Goal: Check status: Check status

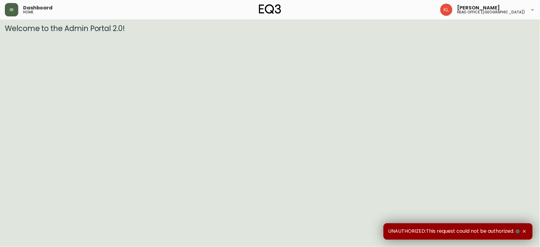
click at [11, 11] on icon "button" at bounding box center [11, 9] width 5 height 5
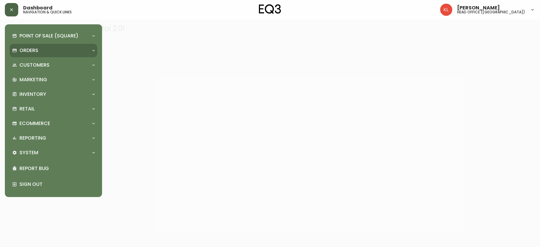
click at [21, 51] on p "Orders" at bounding box center [28, 50] width 19 height 7
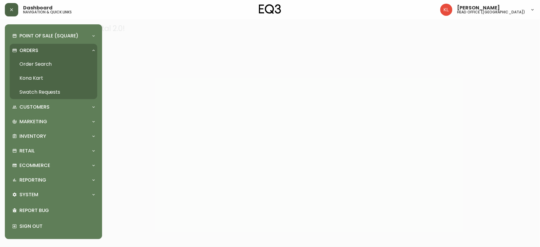
click at [42, 62] on link "Order Search" at bounding box center [54, 64] width 88 height 14
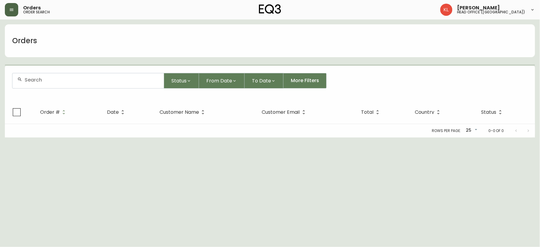
click at [53, 77] on input "text" at bounding box center [92, 80] width 134 height 6
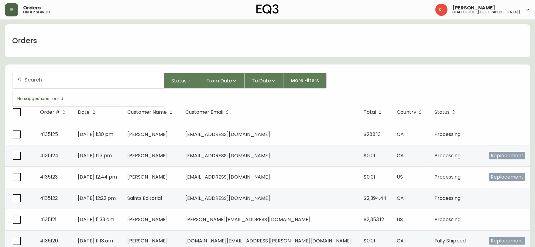
paste input "4133929"
type input "4133929"
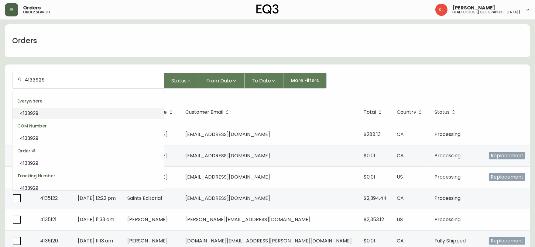
click at [47, 116] on li "4133929" at bounding box center [87, 113] width 151 height 10
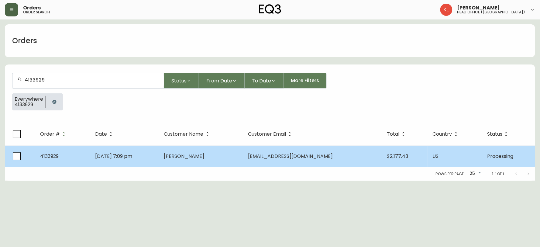
click at [195, 158] on span "[PERSON_NAME]" at bounding box center [184, 156] width 40 height 7
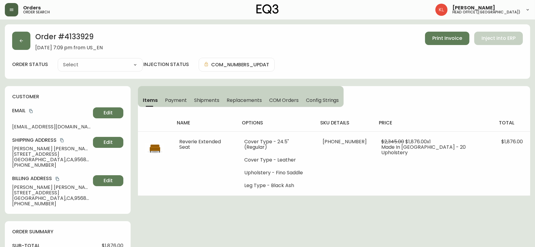
type input "Processing"
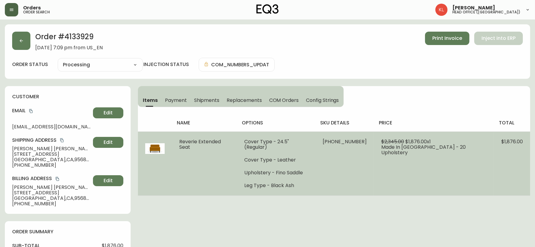
select select "PROCESSING"
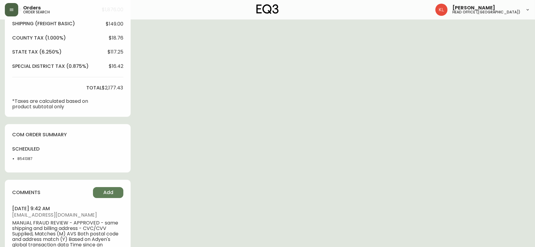
scroll to position [236, 0]
drag, startPoint x: 41, startPoint y: 157, endPoint x: 17, endPoint y: 157, distance: 23.7
click at [17, 157] on li "8541387" at bounding box center [30, 158] width 27 height 5
copy li "8541387"
